Goal: Use online tool/utility: Utilize a website feature to perform a specific function

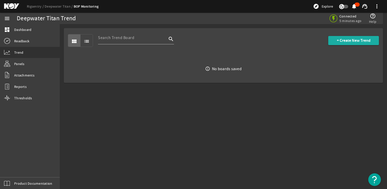
click at [354, 42] on span "+ Create New Trend" at bounding box center [354, 40] width 34 height 5
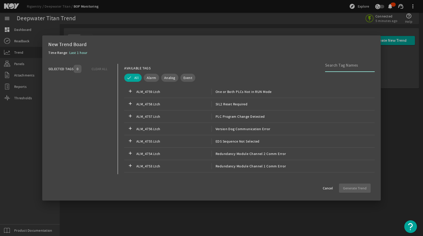
click at [350, 65] on input at bounding box center [348, 65] width 46 height 6
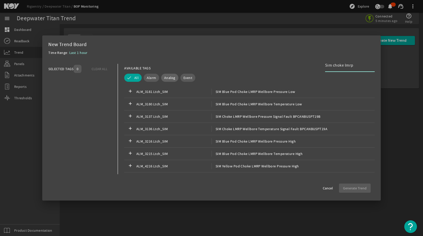
type input "Sim choke lmrp"
click at [175, 79] on button "Analog" at bounding box center [169, 78] width 17 height 8
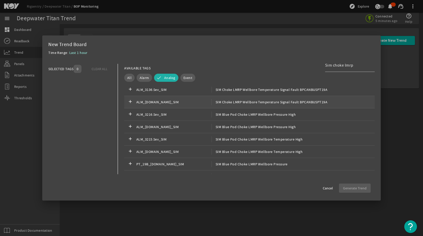
scroll to position [127, 0]
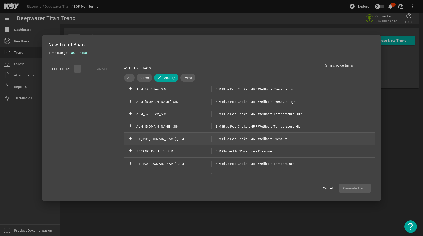
click at [275, 135] on div "add PT_19B_[DOMAIN_NAME]_SIM SIM Blue Pod Choke LMRP Wellbore Pressure" at bounding box center [249, 139] width 251 height 12
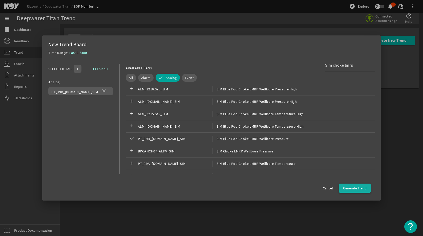
click at [358, 188] on span "Generate Trend" at bounding box center [355, 188] width 24 height 5
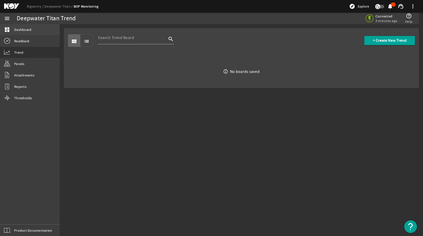
click at [33, 28] on link "dashboard Dashboard" at bounding box center [30, 29] width 60 height 11
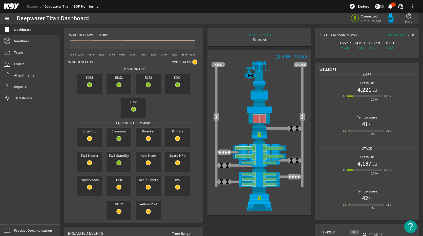
click at [50, 8] on link "Deepwater Titan" at bounding box center [59, 6] width 29 height 5
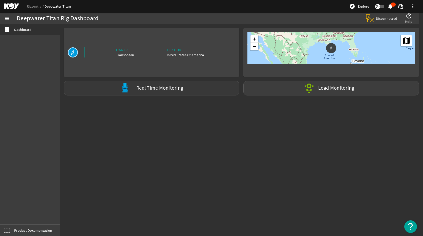
click at [179, 89] on label "Real Time Monitoring" at bounding box center [159, 88] width 47 height 5
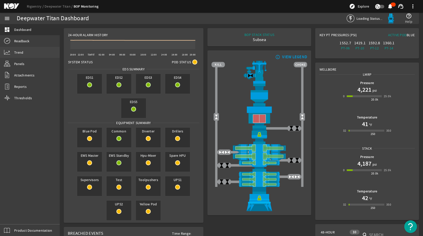
click at [16, 55] on span "Trend" at bounding box center [18, 52] width 9 height 5
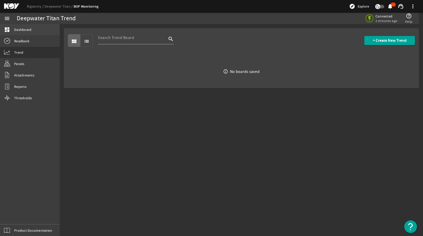
click at [32, 33] on link "dashboard Dashboard" at bounding box center [30, 29] width 60 height 11
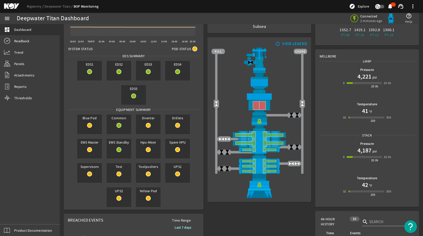
scroll to position [25, 0]
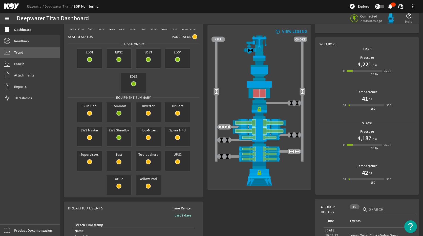
click at [30, 56] on link "Trend" at bounding box center [30, 52] width 60 height 11
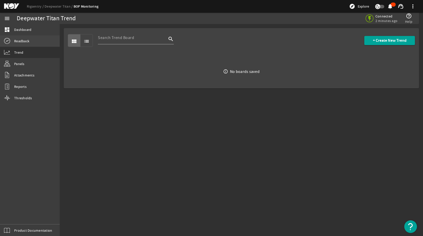
click at [30, 44] on link "Readback" at bounding box center [30, 40] width 60 height 11
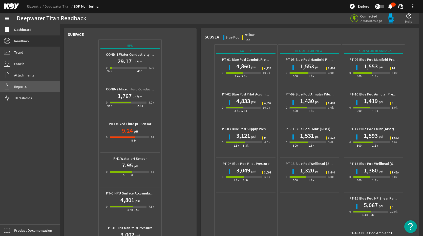
click at [28, 86] on link "Reports" at bounding box center [30, 86] width 60 height 11
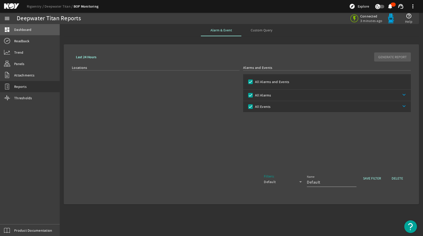
click at [28, 29] on span "Dashboard" at bounding box center [22, 29] width 17 height 5
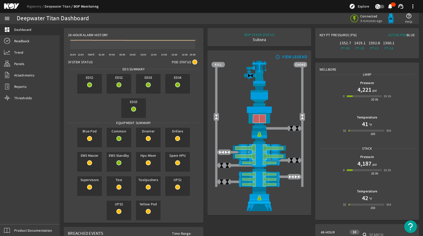
click at [61, 7] on link "Deepwater Titan" at bounding box center [59, 6] width 29 height 5
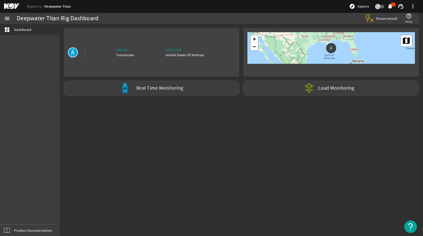
click at [154, 96] on rigsentry-bop-nav-button "Real Time Monitoring" at bounding box center [152, 88] width 180 height 19
click at [154, 90] on label "Real Time Monitoring" at bounding box center [159, 88] width 47 height 5
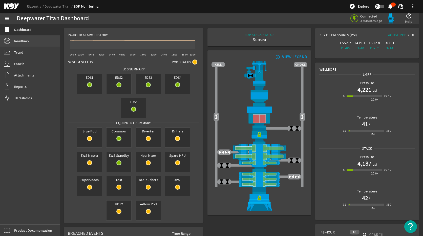
click at [25, 40] on span "Readback" at bounding box center [21, 40] width 15 height 5
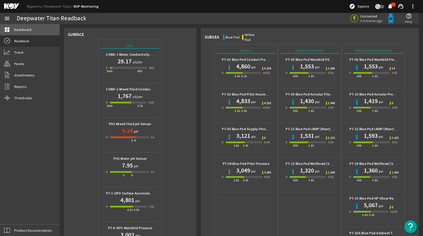
click at [27, 32] on link "dashboard Dashboard" at bounding box center [30, 29] width 60 height 11
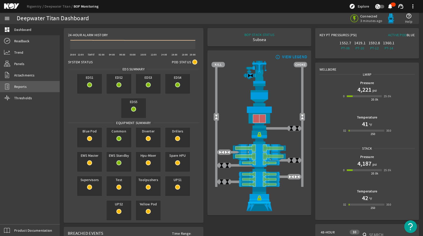
click at [31, 86] on link "Reports" at bounding box center [30, 86] width 60 height 11
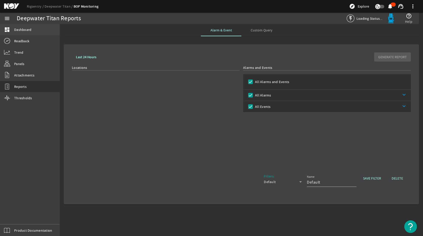
click at [25, 29] on span "Dashboard" at bounding box center [22, 29] width 17 height 5
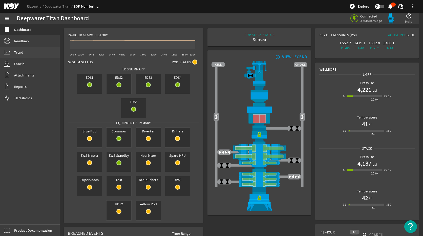
click at [28, 56] on link "Trend" at bounding box center [30, 52] width 60 height 11
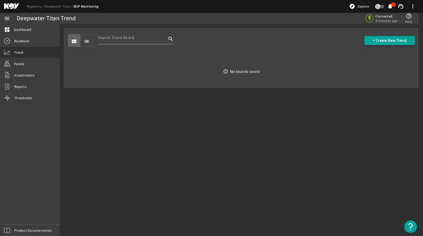
click at [378, 39] on span "+ Create New Trend" at bounding box center [390, 40] width 34 height 5
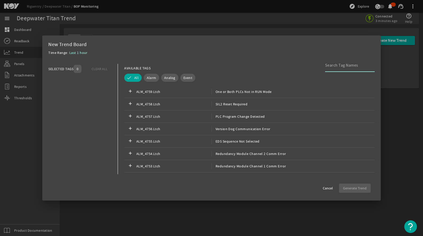
click at [332, 70] on div at bounding box center [348, 65] width 46 height 13
click at [334, 66] on input at bounding box center [348, 65] width 46 height 6
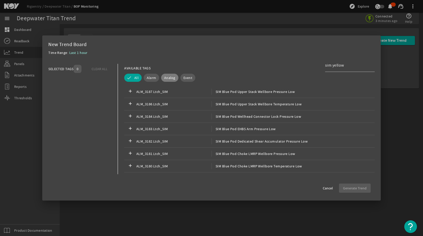
click at [168, 78] on span "Analog" at bounding box center [169, 77] width 11 height 5
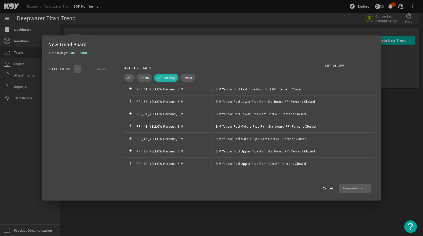
scroll to position [1569, 0]
click at [349, 62] on input "sim yellow" at bounding box center [348, 65] width 46 height 6
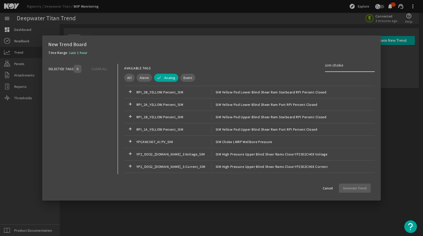
scroll to position [1619, 0]
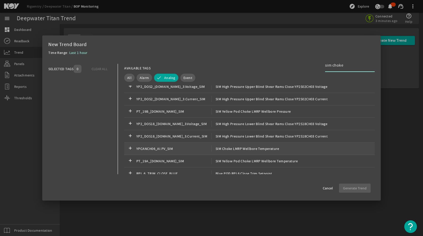
type input "sim choke"
click at [299, 147] on div "add YPCANCH06_AI.PV_SIM SIM Choke LMRP Wellbore Temperature" at bounding box center [249, 149] width 251 height 12
click at [358, 189] on span "Generate Trend" at bounding box center [355, 188] width 24 height 5
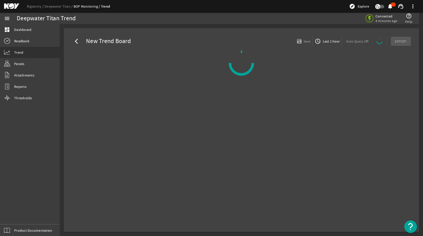
select select "ALL"
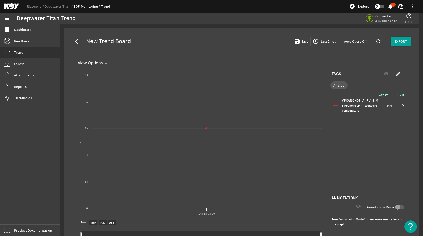
click at [327, 43] on span "Last 1 hour" at bounding box center [329, 41] width 18 height 5
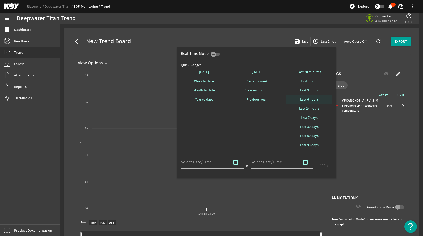
click at [314, 96] on span at bounding box center [309, 99] width 47 height 12
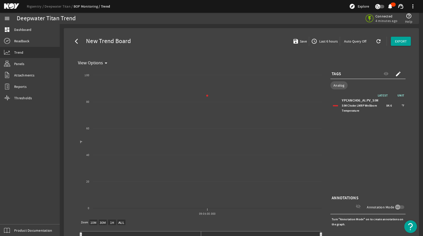
select select "ALL"
click at [326, 41] on span "Last 6 hours" at bounding box center [327, 41] width 19 height 5
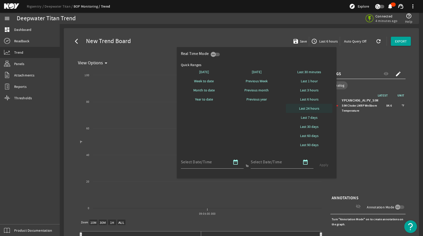
click at [323, 107] on span at bounding box center [309, 108] width 47 height 12
select select "10M"
